Goal: Task Accomplishment & Management: Manage account settings

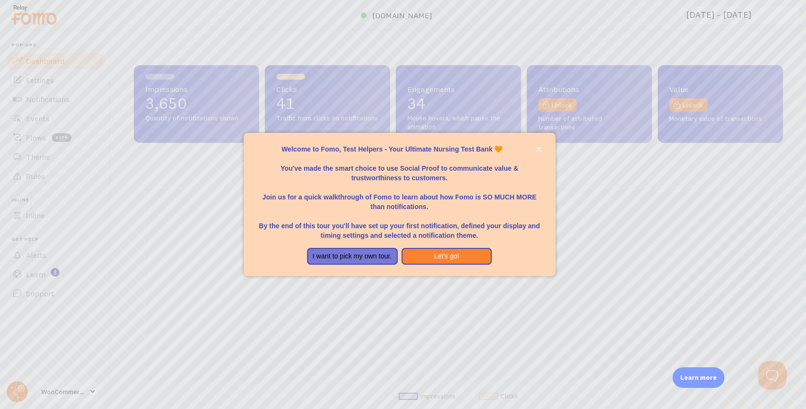
click at [179, 220] on div at bounding box center [403, 204] width 806 height 409
click at [448, 260] on button "Let's go!" at bounding box center [446, 256] width 91 height 17
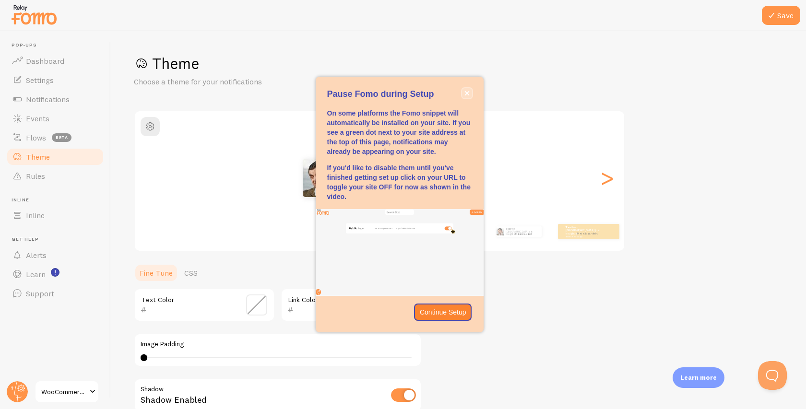
click at [468, 91] on icon "close," at bounding box center [466, 93] width 5 height 5
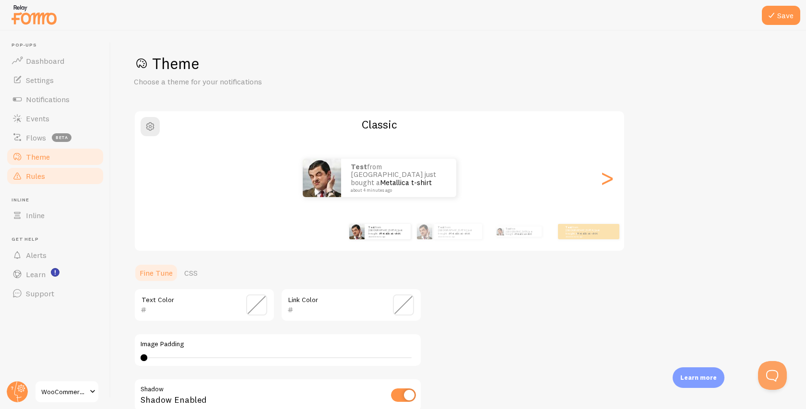
click at [46, 175] on link "Rules" at bounding box center [55, 175] width 99 height 19
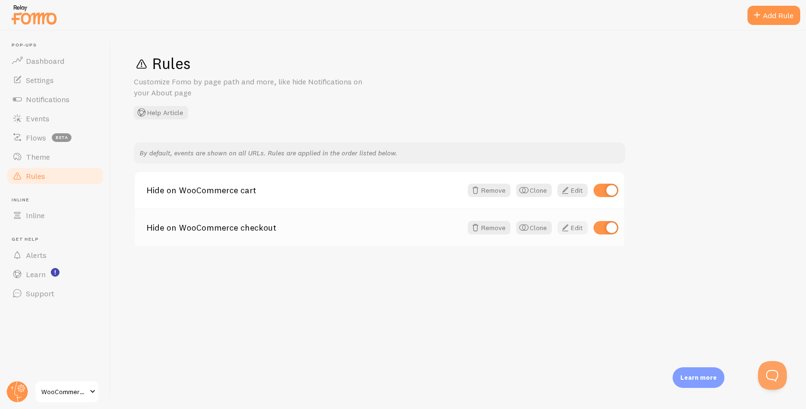
click at [571, 229] on link "Edit" at bounding box center [572, 227] width 30 height 13
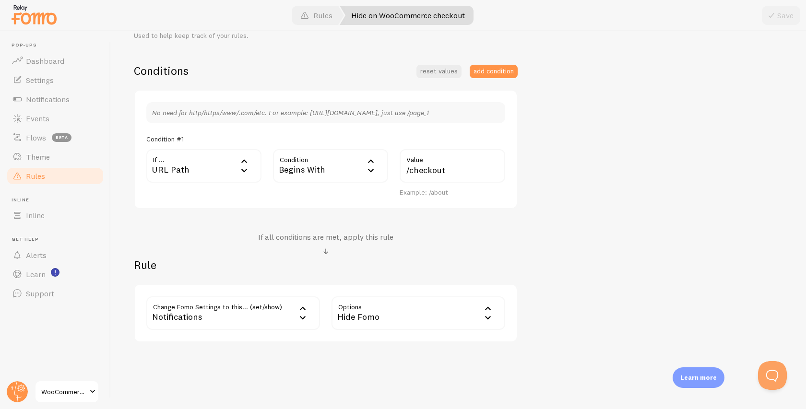
scroll to position [226, 0]
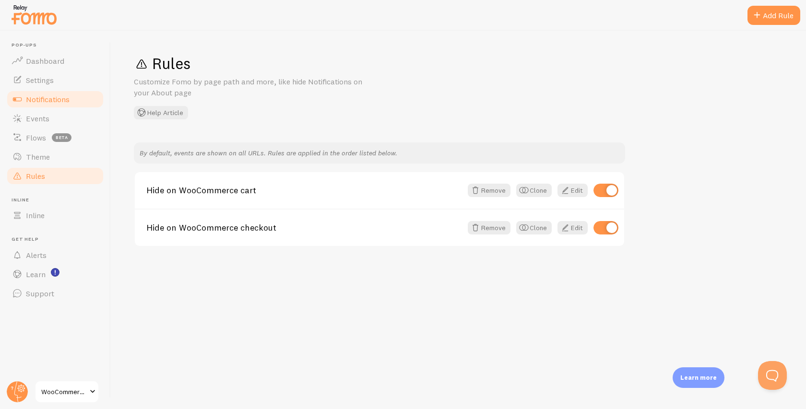
click at [54, 97] on span "Notifications" at bounding box center [48, 99] width 44 height 10
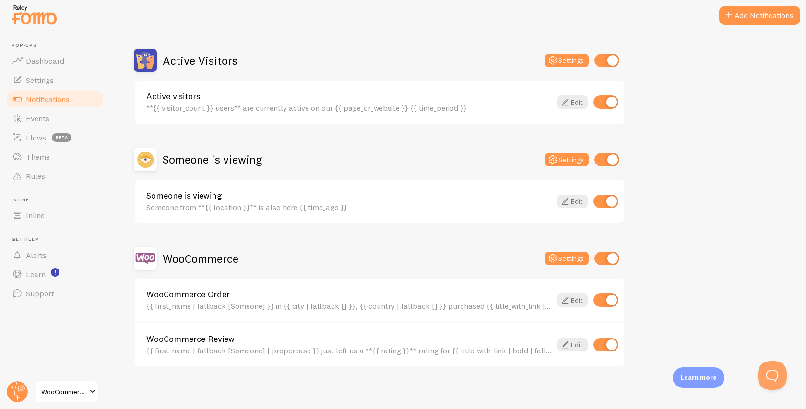
scroll to position [87, 0]
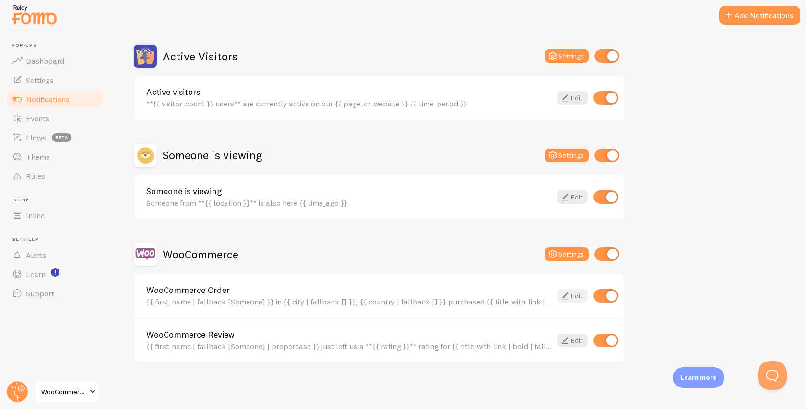
click at [575, 297] on link "Edit" at bounding box center [572, 295] width 30 height 13
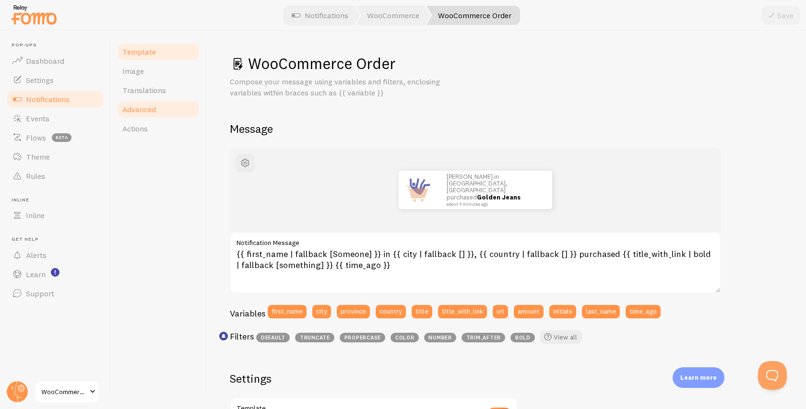
click at [144, 117] on link "Advanced" at bounding box center [159, 109] width 84 height 19
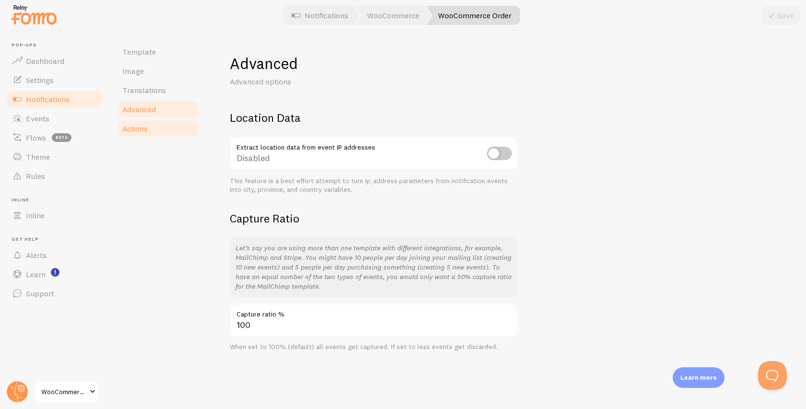
click at [148, 136] on link "Actions" at bounding box center [159, 128] width 84 height 19
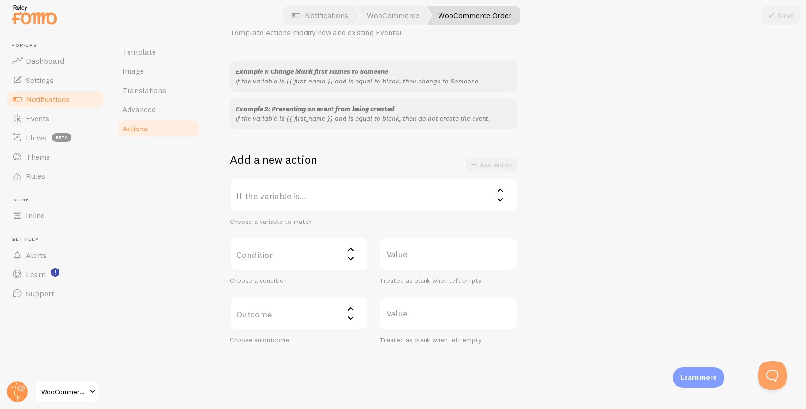
scroll to position [78, 0]
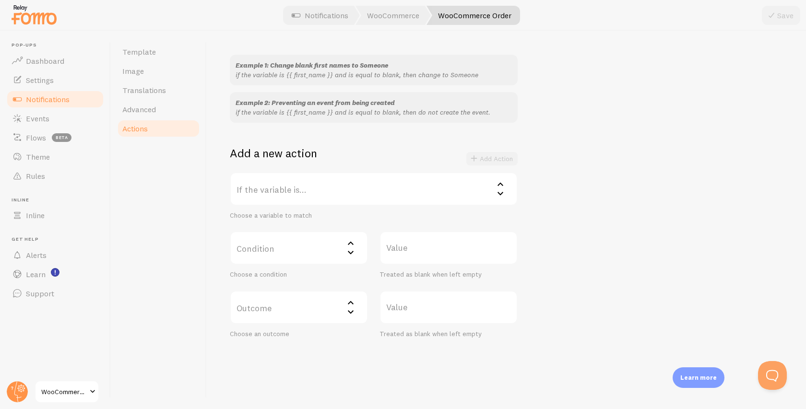
click at [318, 182] on label "If the variable is..." at bounding box center [374, 189] width 288 height 34
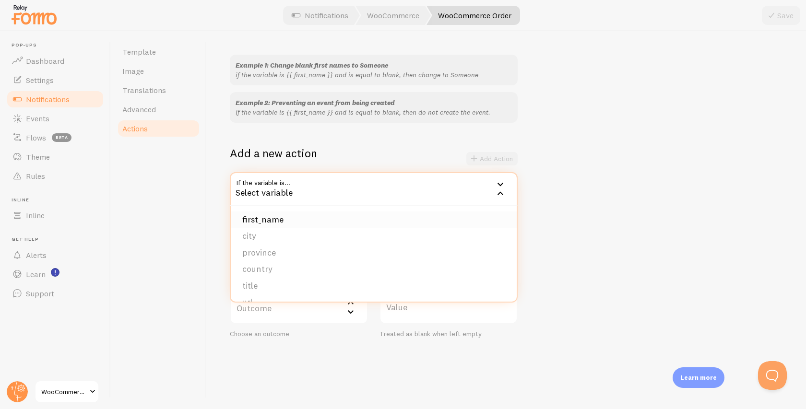
click at [291, 222] on li "first_name" at bounding box center [374, 219] width 286 height 17
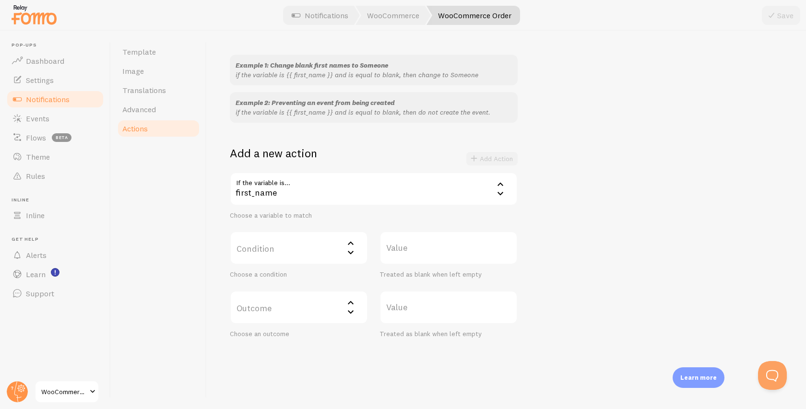
click at [277, 246] on label "Condition" at bounding box center [299, 248] width 138 height 34
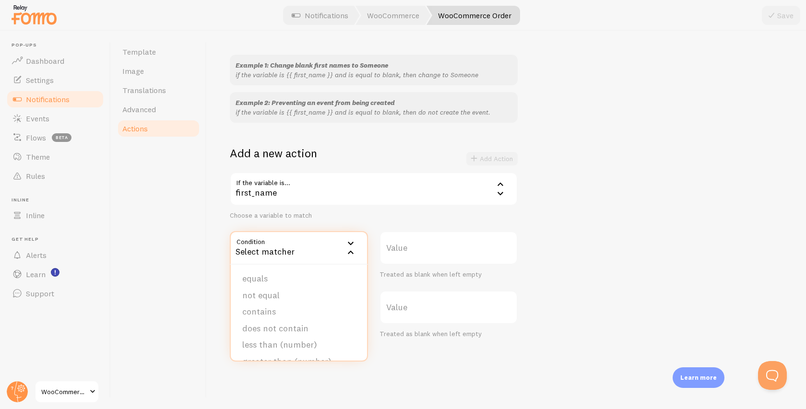
click at [403, 223] on div "If the variable is... first_name first_name first_name city province country ti…" at bounding box center [374, 255] width 288 height 166
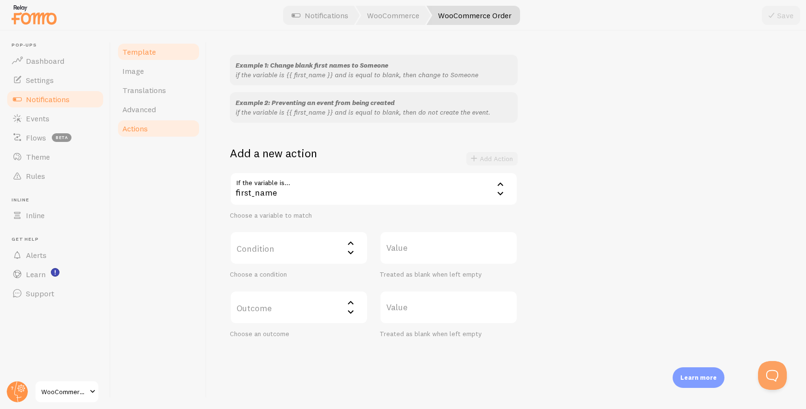
click at [155, 58] on link "Template" at bounding box center [159, 51] width 84 height 19
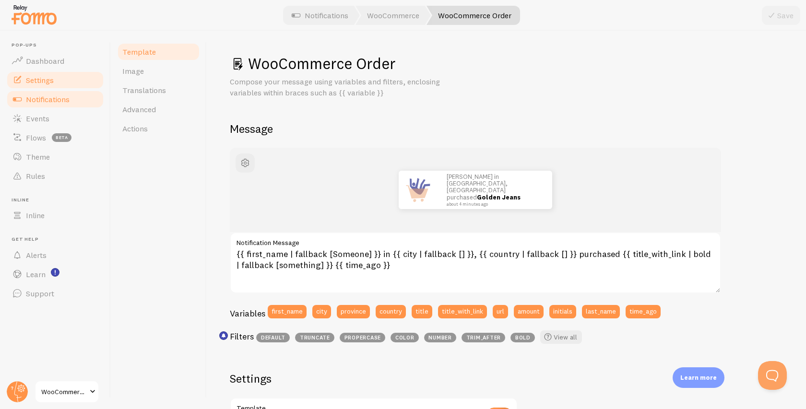
click at [72, 76] on link "Settings" at bounding box center [55, 79] width 99 height 19
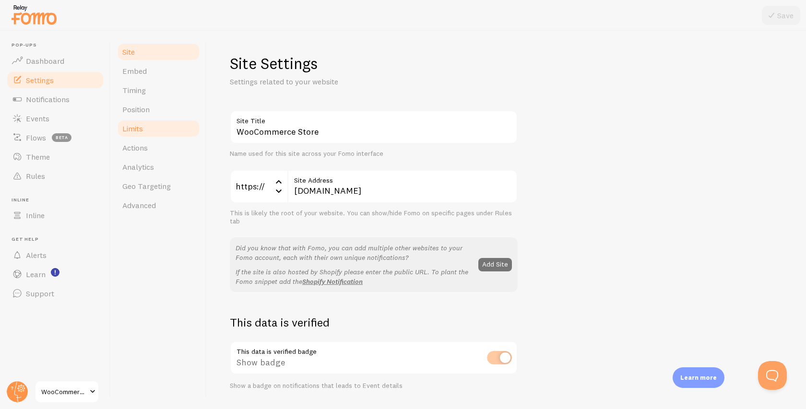
click at [148, 135] on link "Limits" at bounding box center [159, 128] width 84 height 19
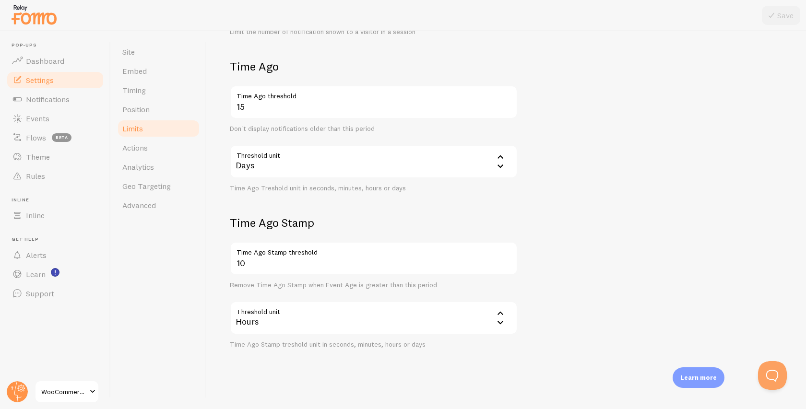
scroll to position [207, 0]
click at [146, 185] on span "Geo Targeting" at bounding box center [146, 186] width 48 height 10
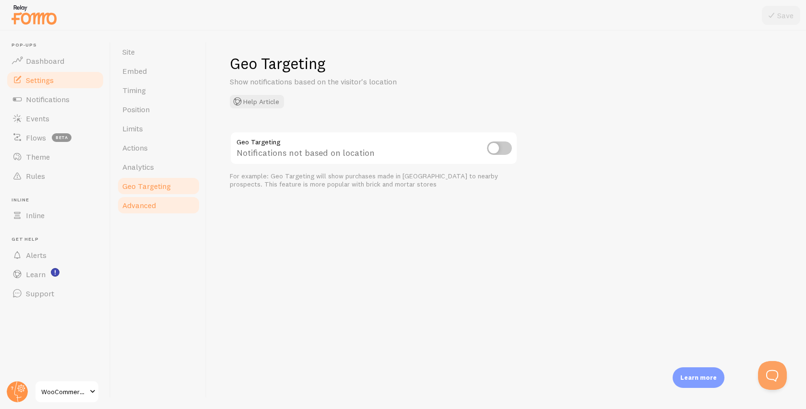
click at [145, 204] on span "Advanced" at bounding box center [139, 205] width 34 height 10
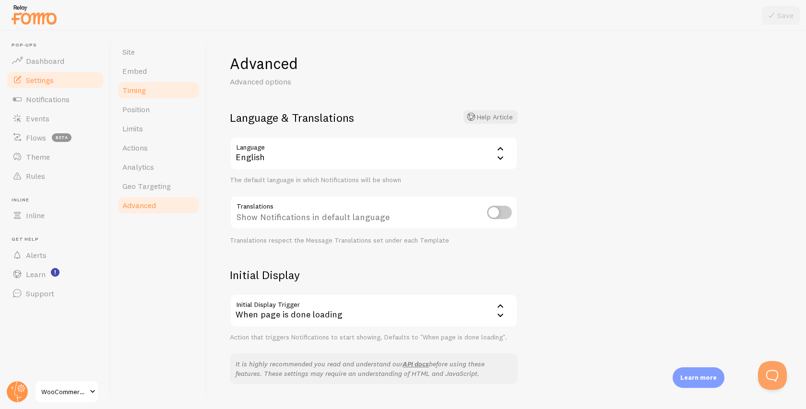
click at [134, 85] on span "Timing" at bounding box center [133, 90] width 23 height 10
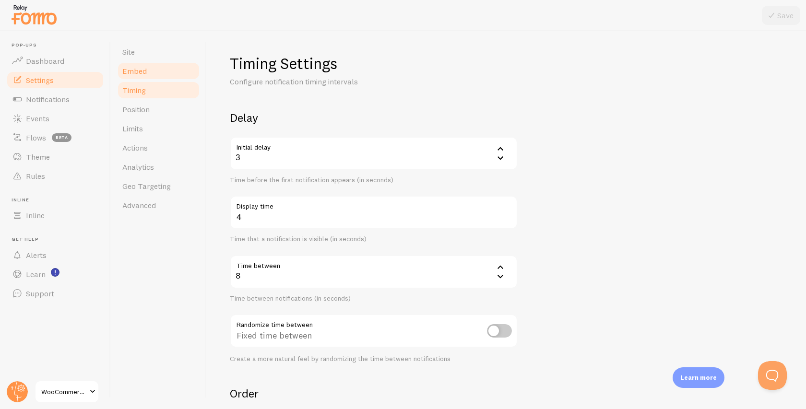
click at [135, 64] on link "Embed" at bounding box center [159, 70] width 84 height 19
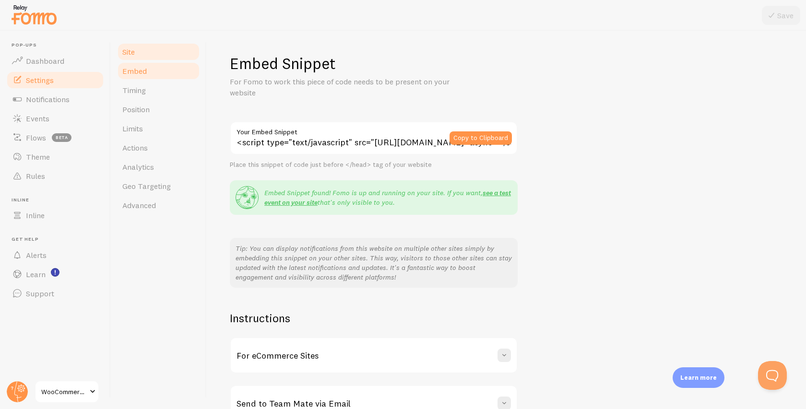
click at [132, 50] on span "Site" at bounding box center [128, 52] width 12 height 10
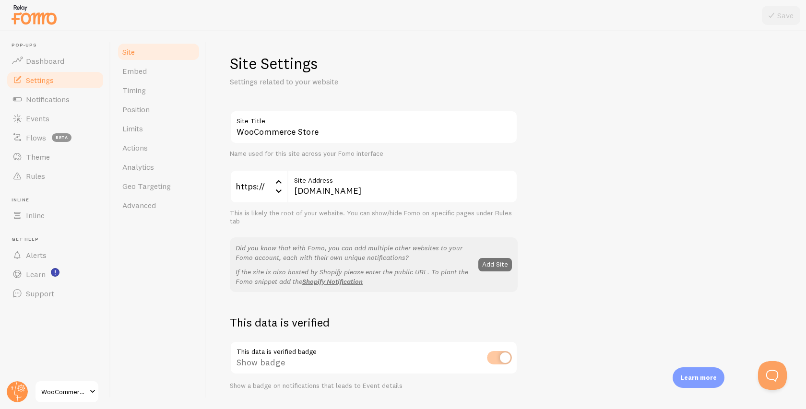
click at [85, 398] on link "WooCommerce Store" at bounding box center [67, 391] width 65 height 23
click at [136, 150] on span "Actions" at bounding box center [134, 148] width 25 height 10
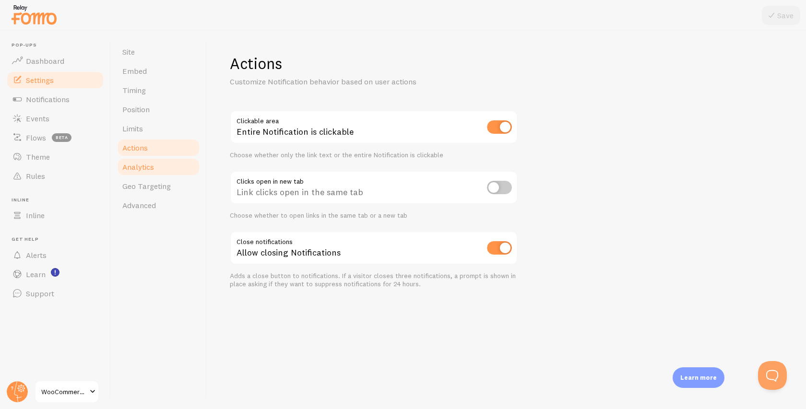
click at [137, 169] on span "Analytics" at bounding box center [138, 167] width 32 height 10
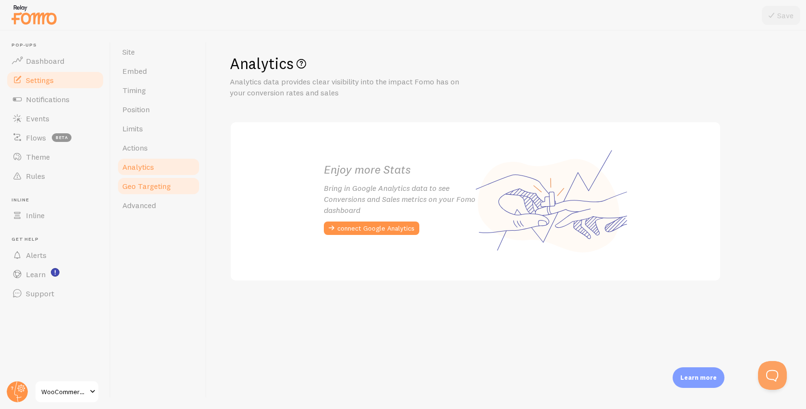
click at [138, 182] on span "Geo Targeting" at bounding box center [146, 186] width 48 height 10
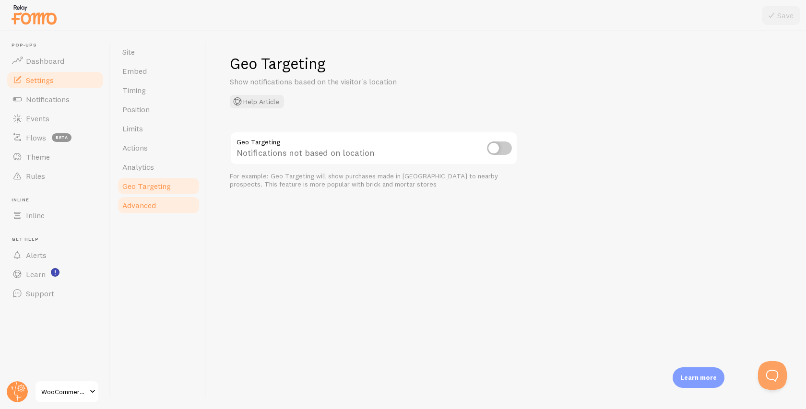
click at [138, 202] on span "Advanced" at bounding box center [139, 205] width 34 height 10
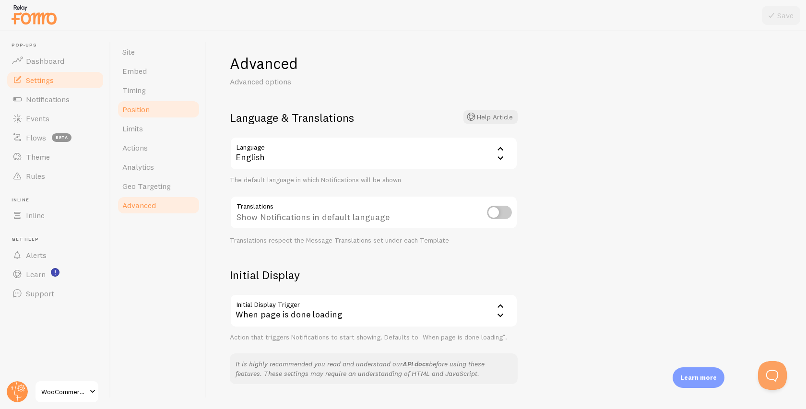
click at [142, 115] on link "Position" at bounding box center [159, 109] width 84 height 19
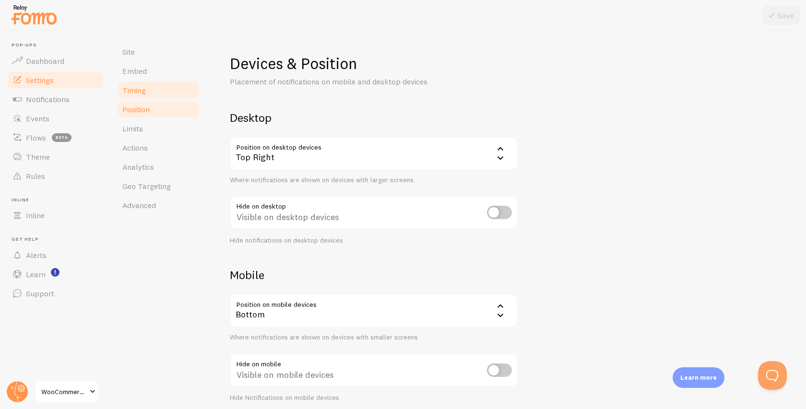
click at [137, 88] on span "Timing" at bounding box center [133, 90] width 23 height 10
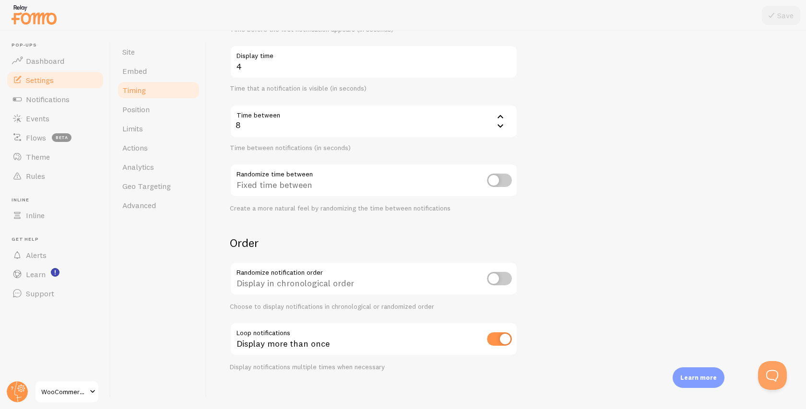
scroll to position [159, 0]
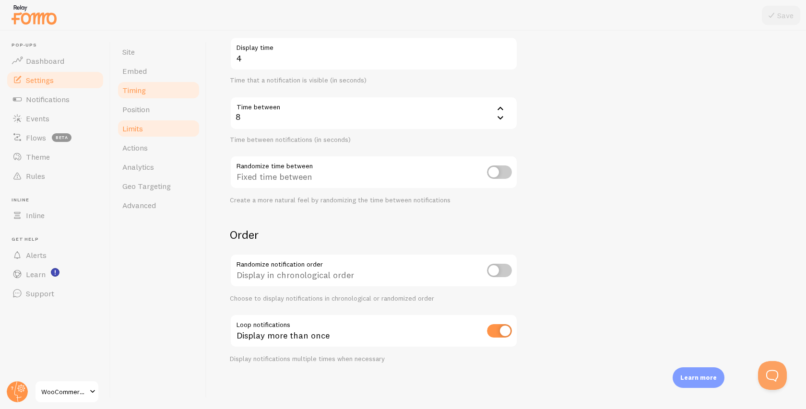
click at [140, 131] on span "Limits" at bounding box center [132, 129] width 21 height 10
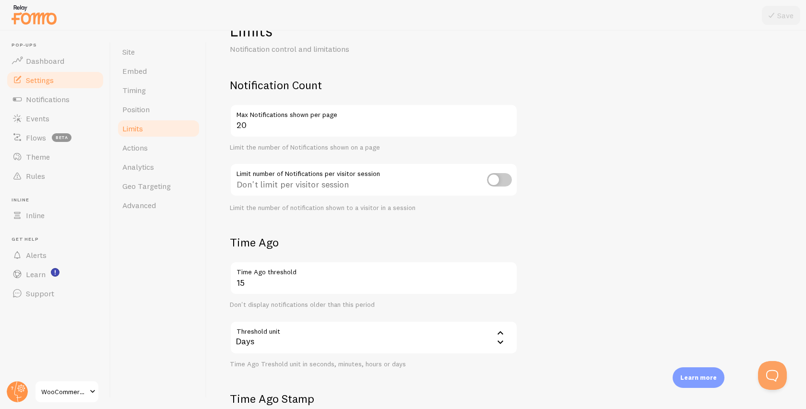
scroll to position [33, 0]
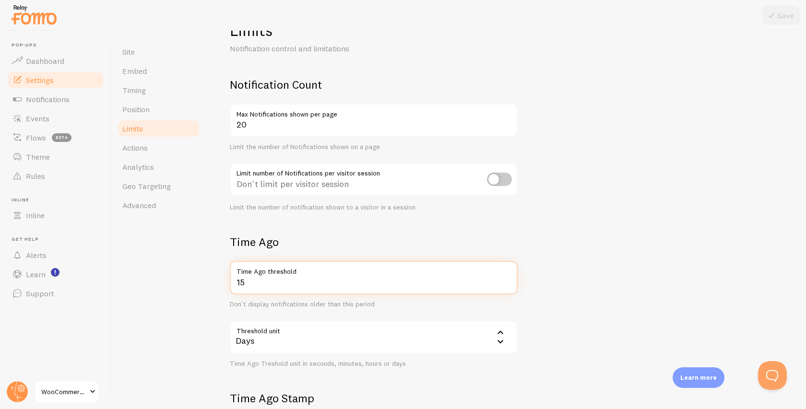
click at [247, 280] on input "15" at bounding box center [374, 278] width 288 height 34
click at [235, 281] on input "15" at bounding box center [374, 278] width 288 height 34
type input "2"
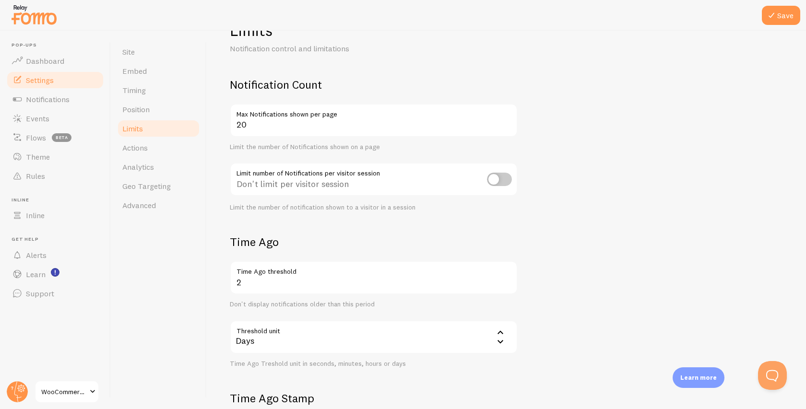
scroll to position [212, 0]
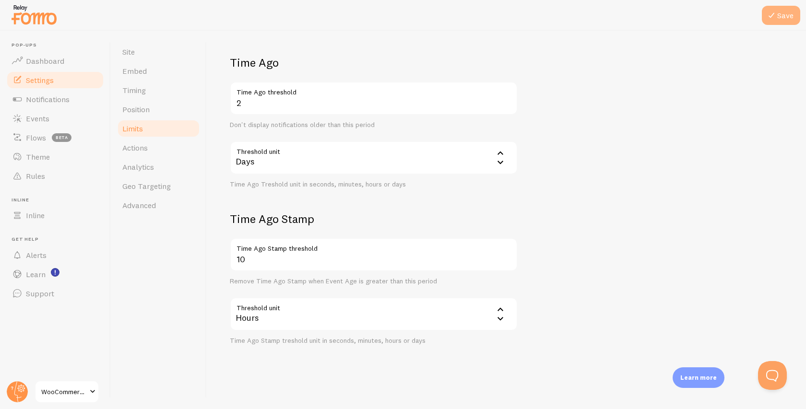
click at [793, 20] on button "Save" at bounding box center [780, 15] width 38 height 19
